Goal: Task Accomplishment & Management: Manage account settings

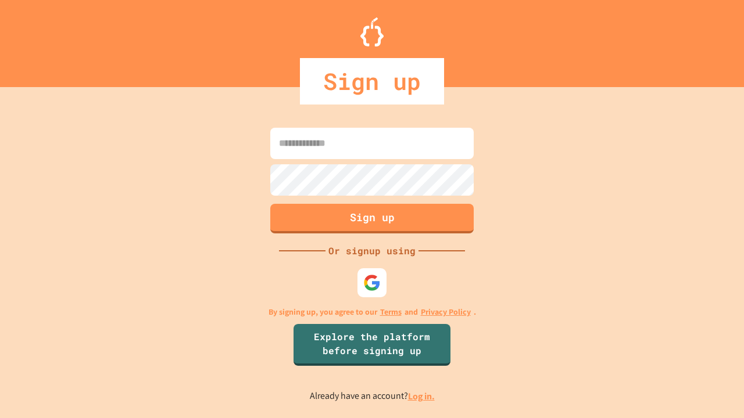
click at [422, 396] on link "Log in." at bounding box center [421, 397] width 27 height 12
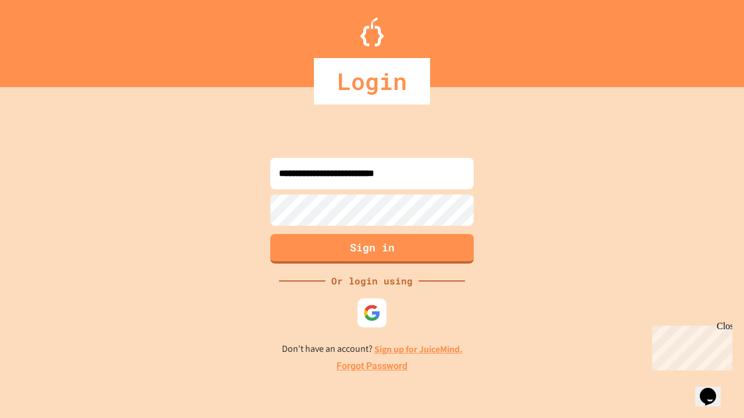
type input "**********"
